Goal: Entertainment & Leisure: Consume media (video, audio)

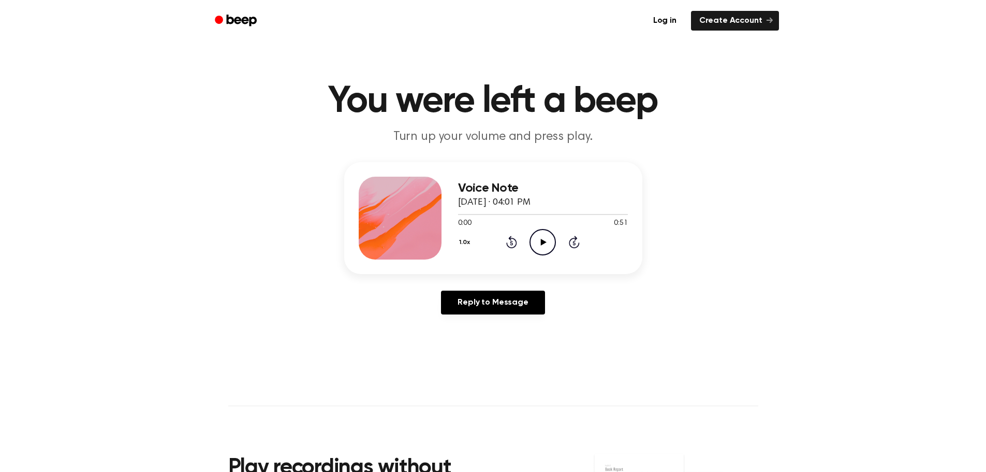
click at [533, 242] on icon "Play Audio" at bounding box center [543, 242] width 26 height 26
click at [538, 241] on icon "Play Audio" at bounding box center [543, 242] width 26 height 26
click at [538, 240] on icon "Play Audio" at bounding box center [543, 242] width 26 height 26
click at [543, 241] on icon at bounding box center [544, 242] width 6 height 7
click at [541, 238] on icon "Play Audio" at bounding box center [543, 242] width 26 height 26
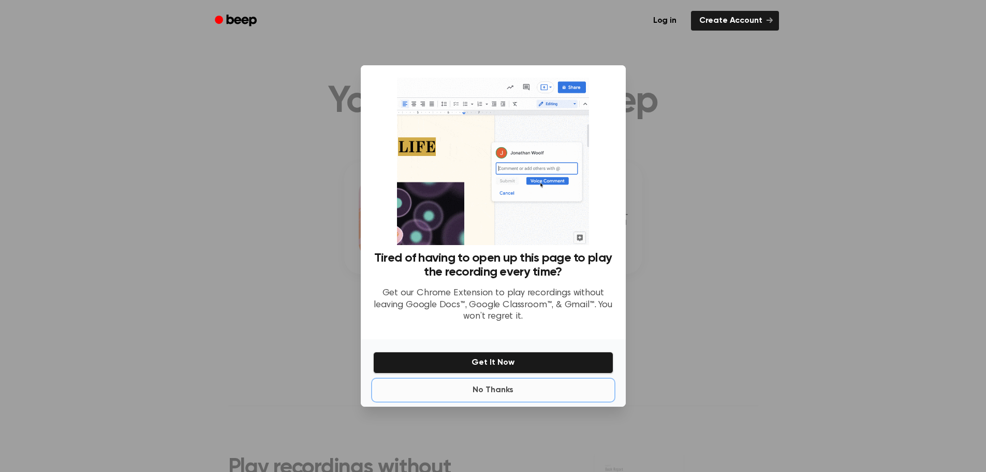
click at [488, 394] on button "No Thanks" at bounding box center [493, 390] width 240 height 21
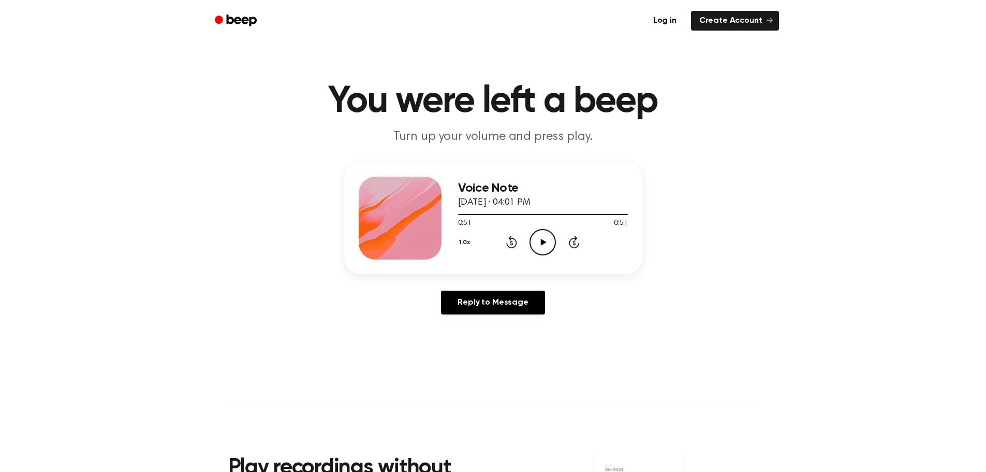
click at [541, 243] on icon at bounding box center [544, 242] width 6 height 7
click at [543, 243] on icon "Pause Audio" at bounding box center [543, 242] width 26 height 26
drag, startPoint x: 516, startPoint y: 212, endPoint x: 460, endPoint y: 214, distance: 56.5
click at [460, 214] on div at bounding box center [543, 214] width 170 height 8
click at [542, 244] on icon at bounding box center [544, 242] width 6 height 7
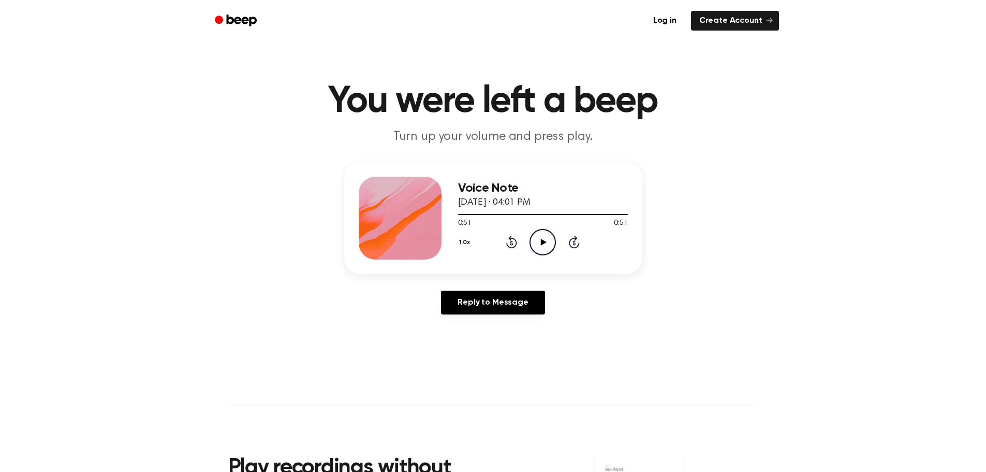
click at [544, 238] on icon "Play Audio" at bounding box center [543, 242] width 26 height 26
click at [540, 246] on icon "Play Audio" at bounding box center [543, 242] width 26 height 26
click at [543, 244] on icon at bounding box center [544, 242] width 6 height 7
click at [544, 237] on icon "Play Audio" at bounding box center [543, 242] width 26 height 26
click at [540, 248] on icon "Play Audio" at bounding box center [543, 242] width 26 height 26
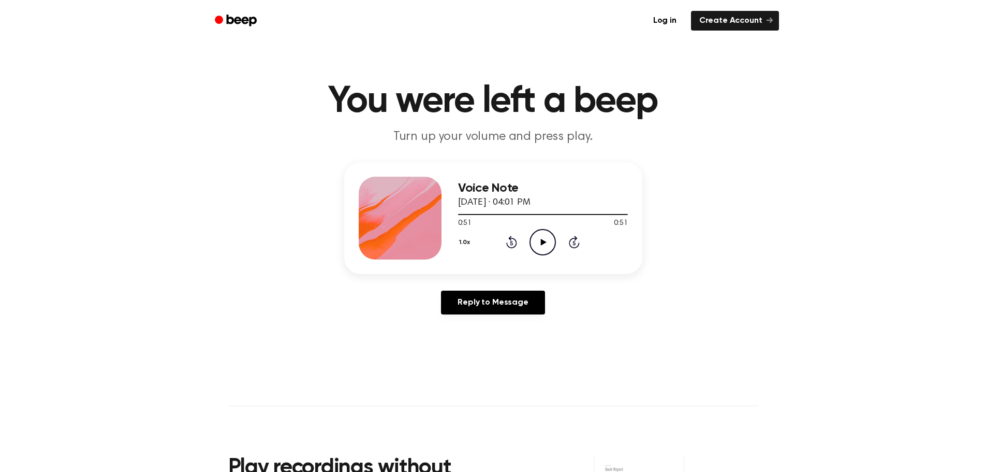
click at [543, 241] on icon at bounding box center [544, 242] width 6 height 7
click at [549, 248] on icon "Play Audio" at bounding box center [543, 242] width 26 height 26
click at [544, 242] on icon at bounding box center [544, 242] width 6 height 7
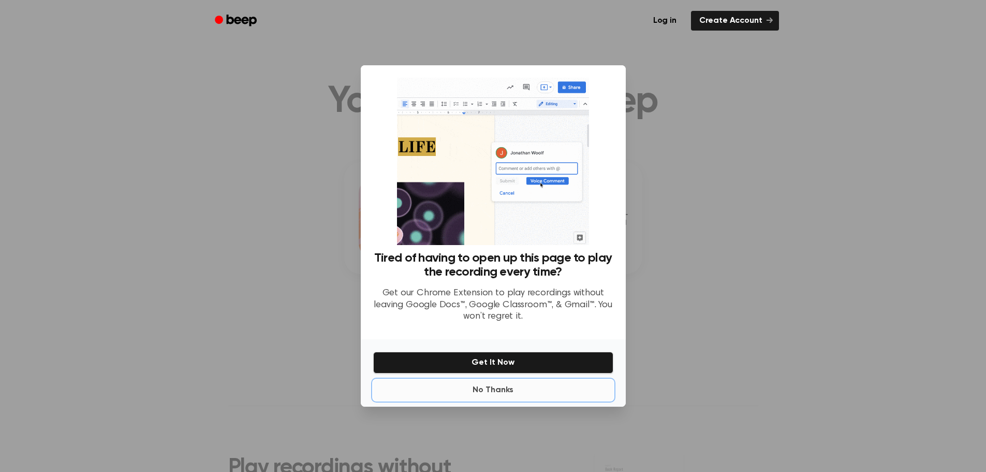
click at [496, 397] on button "No Thanks" at bounding box center [493, 390] width 240 height 21
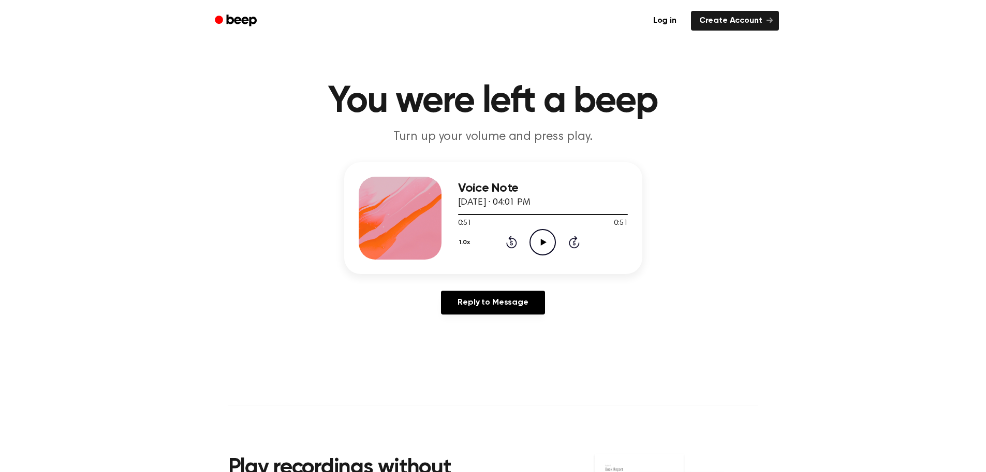
click at [542, 243] on icon at bounding box center [544, 242] width 6 height 7
